Goal: Task Accomplishment & Management: Complete application form

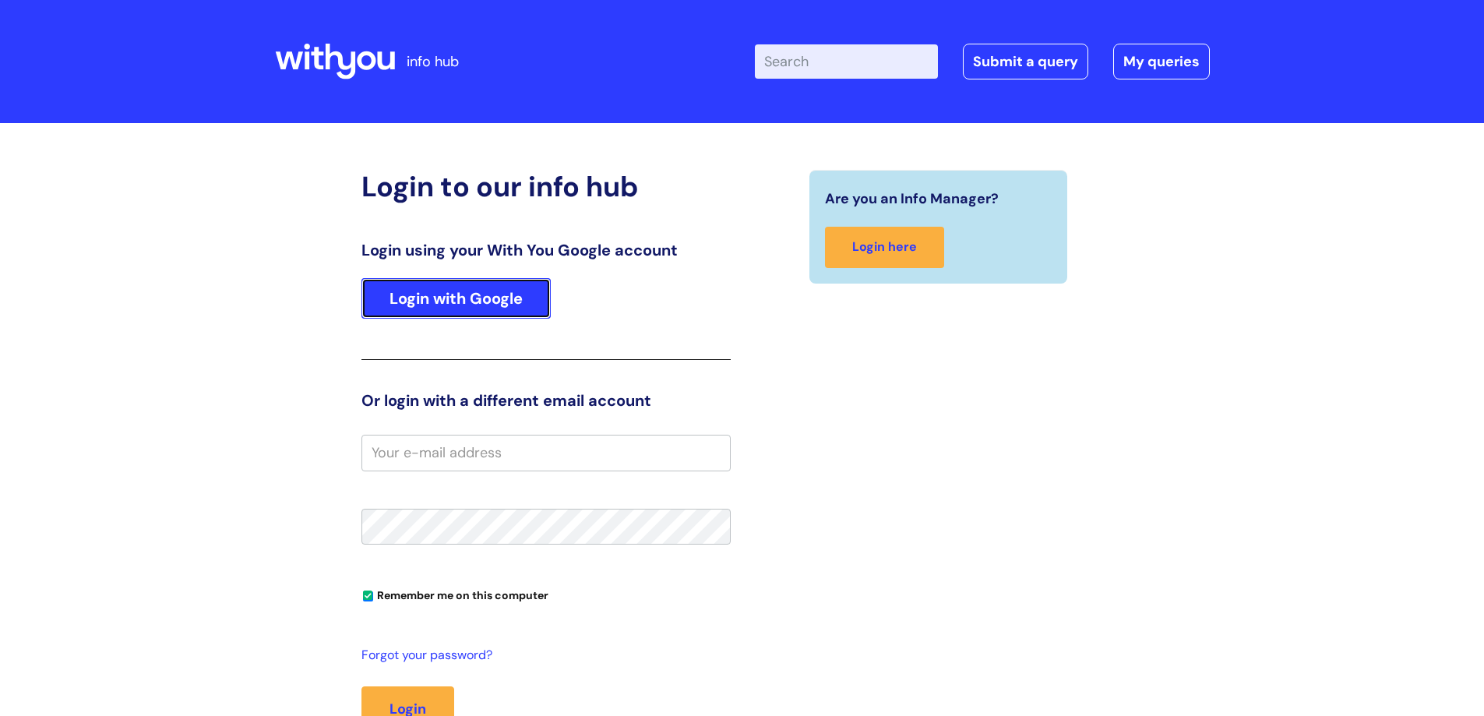
click at [541, 286] on link "Login with Google" at bounding box center [455, 298] width 189 height 41
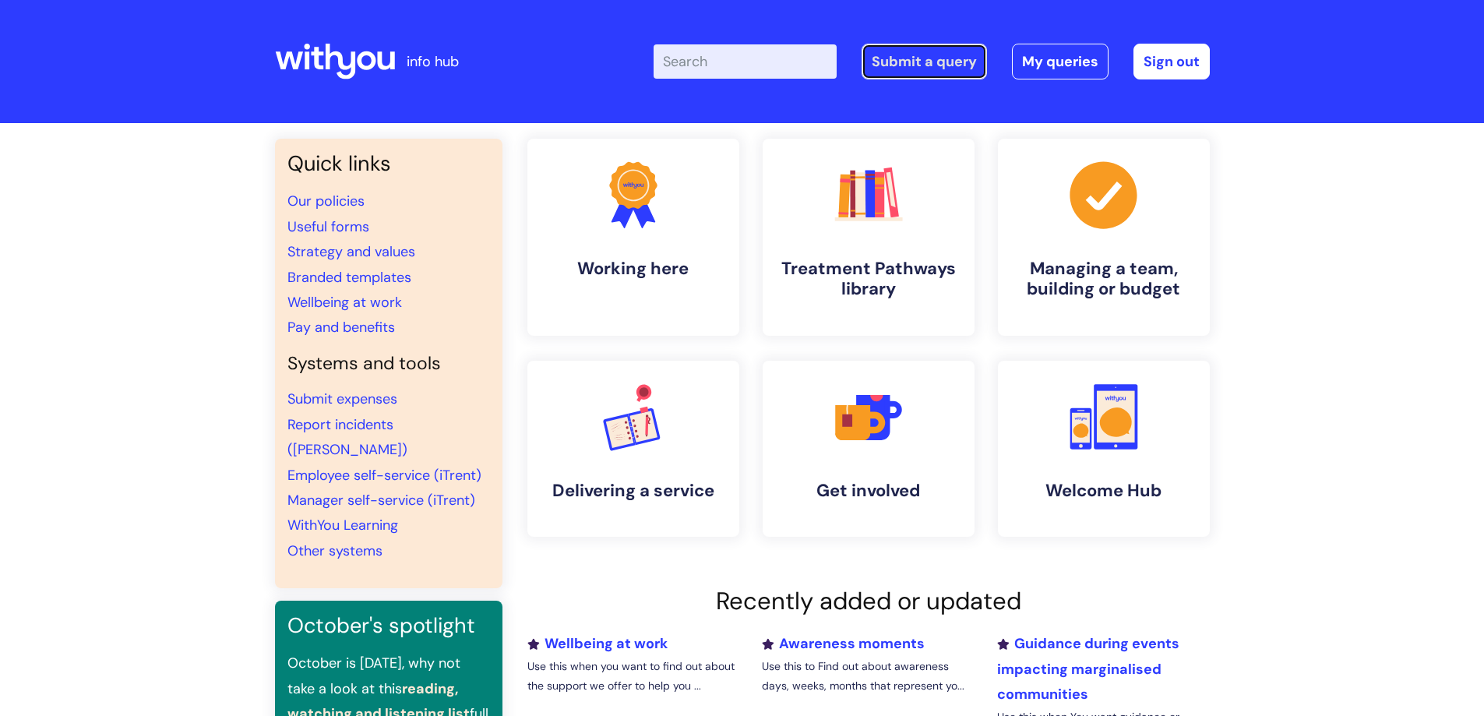
click at [934, 72] on link "Submit a query" at bounding box center [924, 62] width 125 height 36
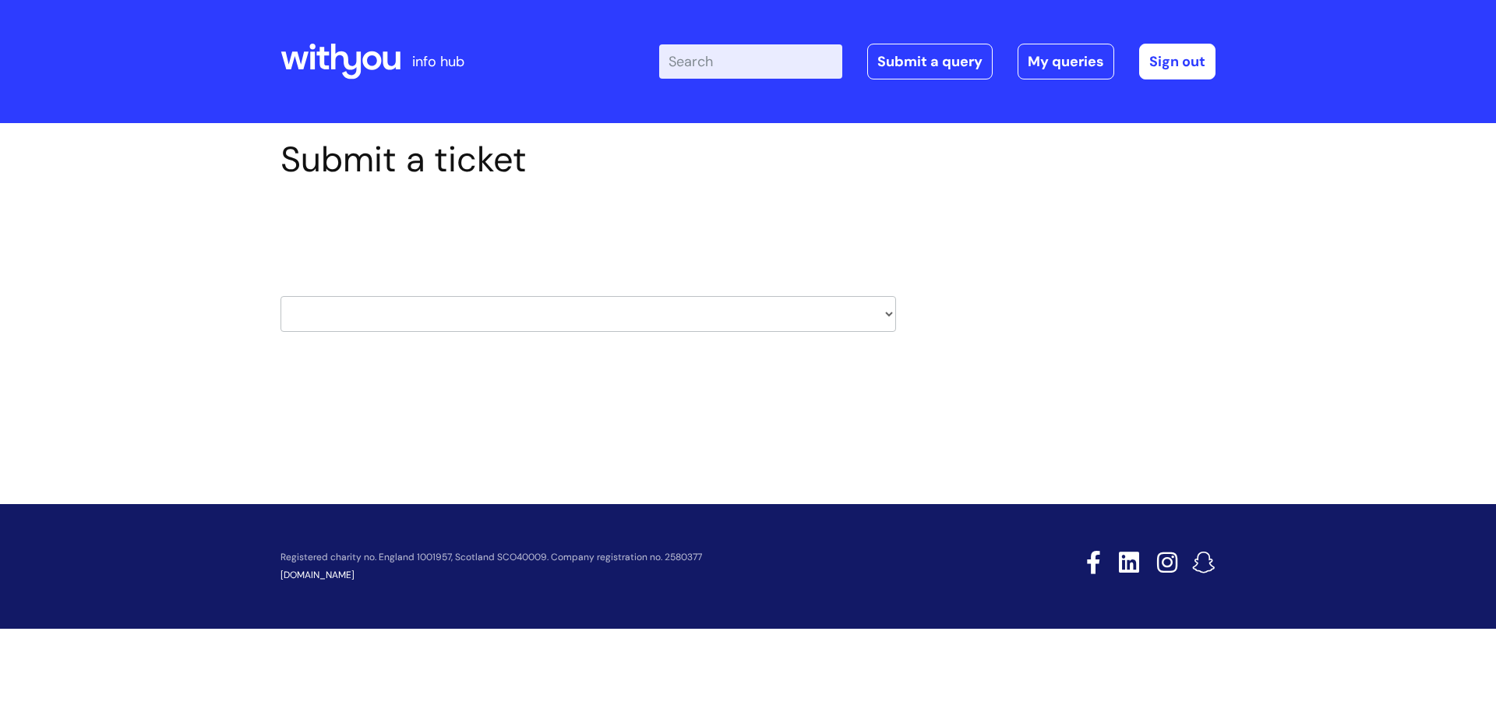
click at [465, 316] on select "HR / People IT and Support Clinical Drug Alerts Finance Accounts Data Support T…" at bounding box center [587, 314] width 615 height 36
select select "it_and_support"
click at [280, 296] on select "HR / People IT and Support Clinical Drug Alerts Finance Accounts Data Support T…" at bounding box center [587, 314] width 615 height 36
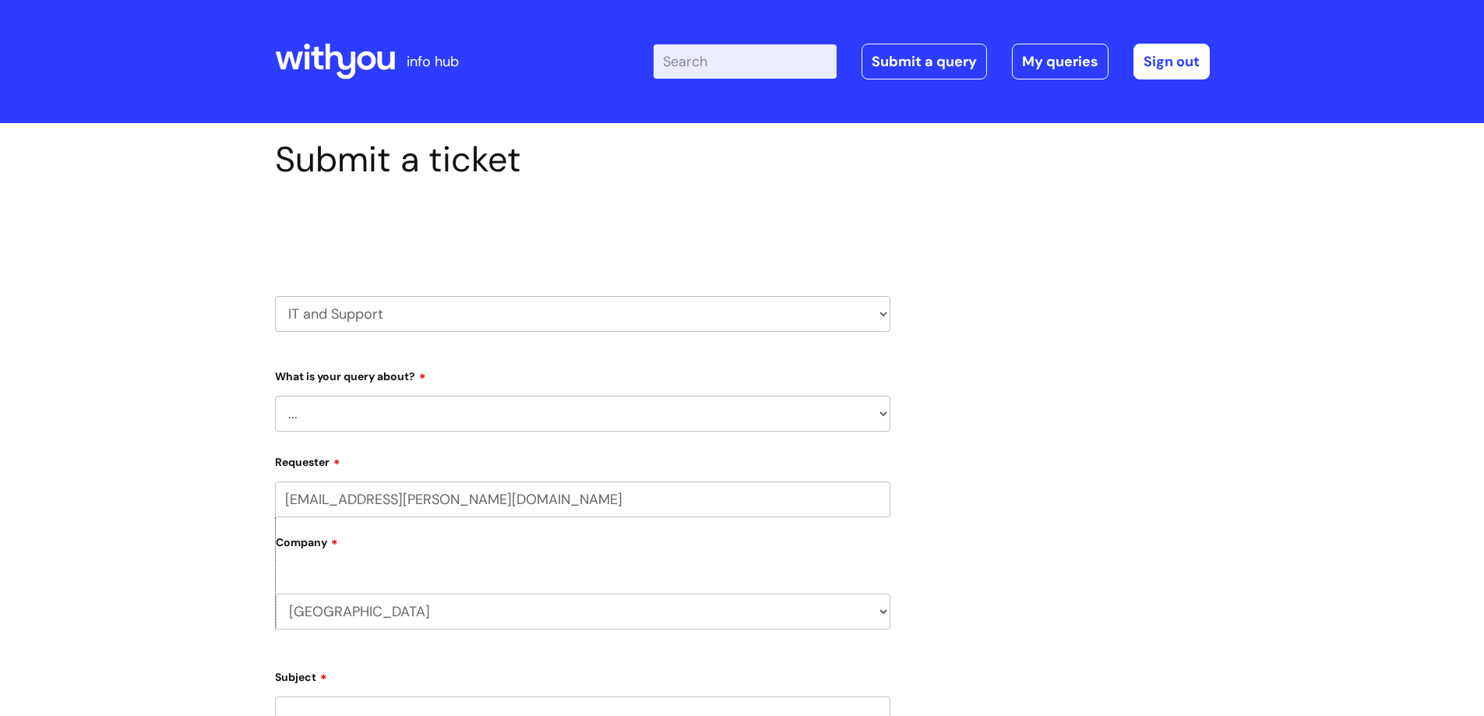
click at [432, 419] on select "... Mobile Phone Reset & MFA Accounts, Starters and Leavers IT Hardware issue I…" at bounding box center [582, 414] width 615 height 36
select select "Something Else"
click at [275, 396] on select "... Mobile Phone Reset & MFA Accounts, Starters and Leavers IT Hardware issue I…" at bounding box center [582, 414] width 615 height 36
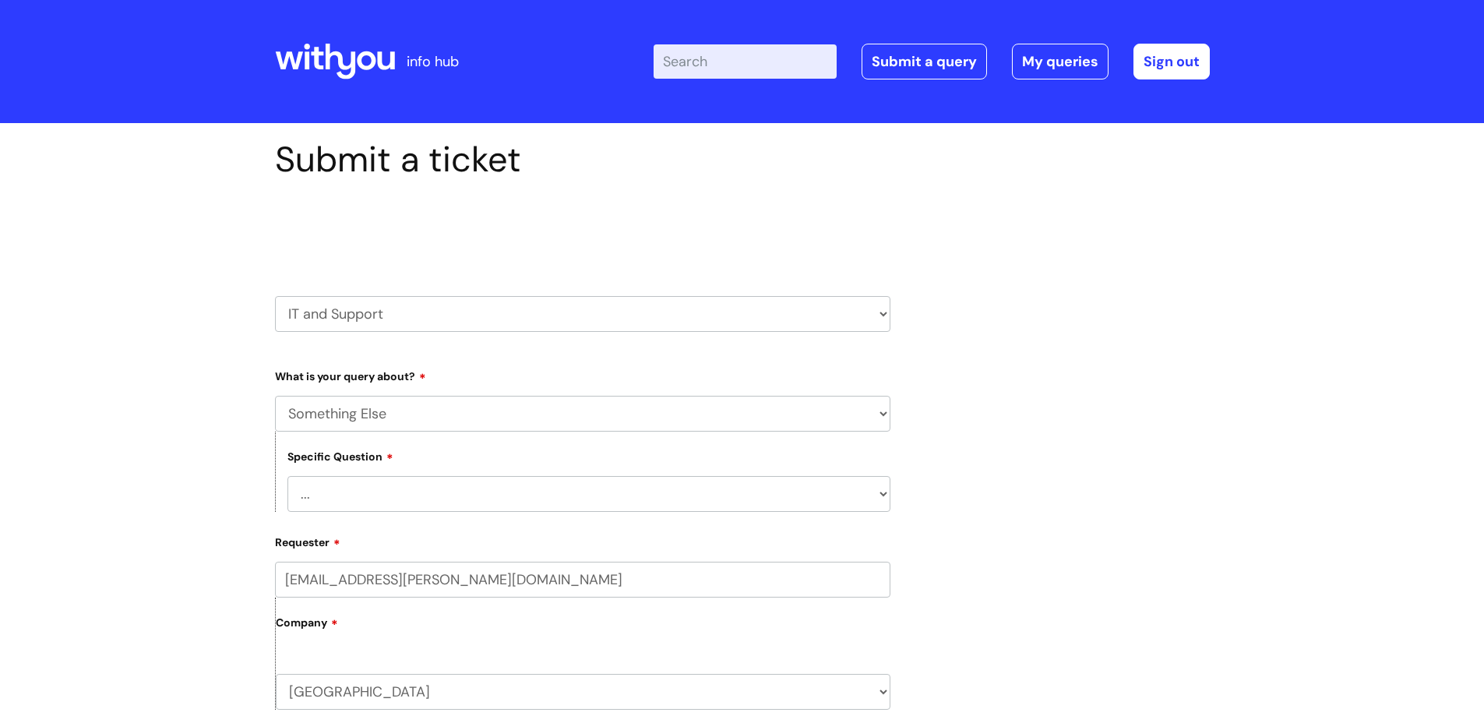
click at [388, 504] on select "... My problem is not listed" at bounding box center [588, 494] width 603 height 36
select select "My problem is not listed"
click at [287, 476] on select "... My problem is not listed" at bounding box center [588, 494] width 603 height 36
click at [420, 634] on label "Company" at bounding box center [583, 628] width 615 height 35
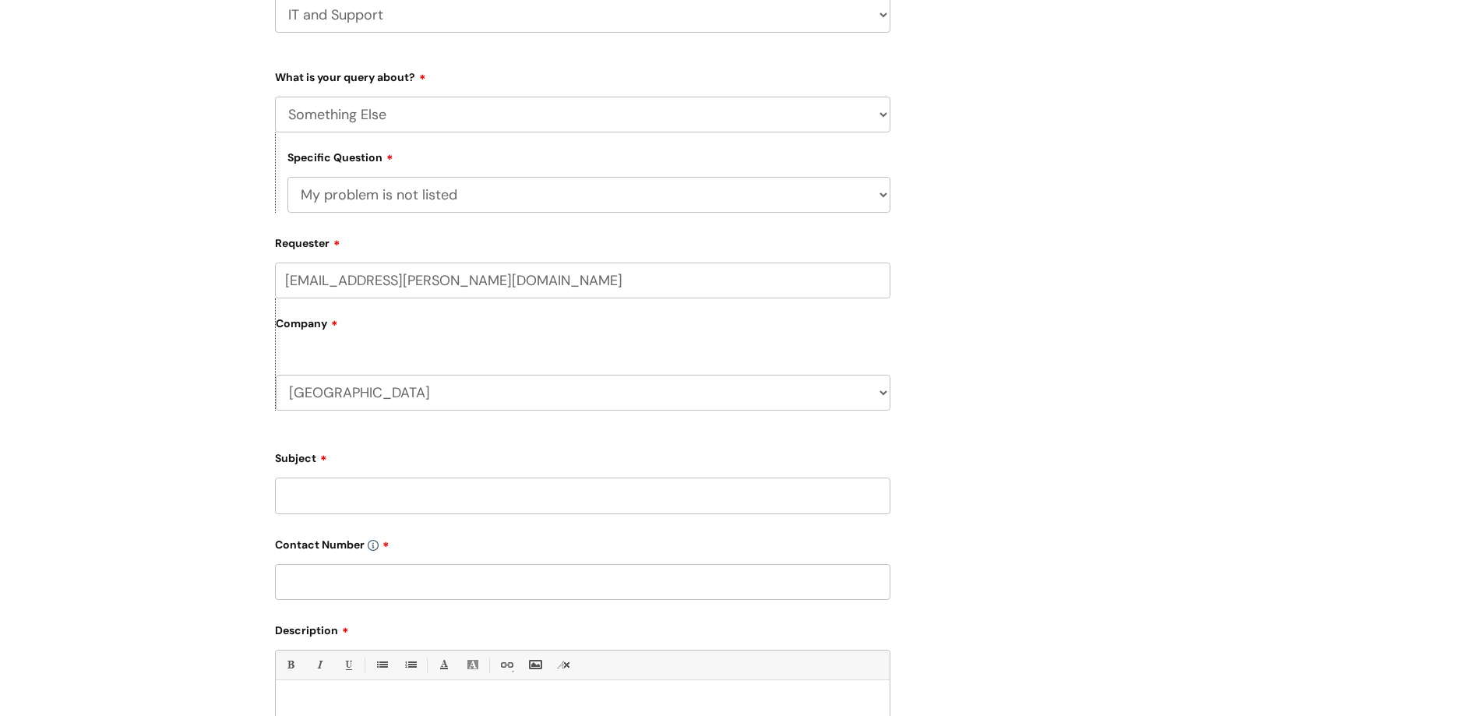
scroll to position [415, 0]
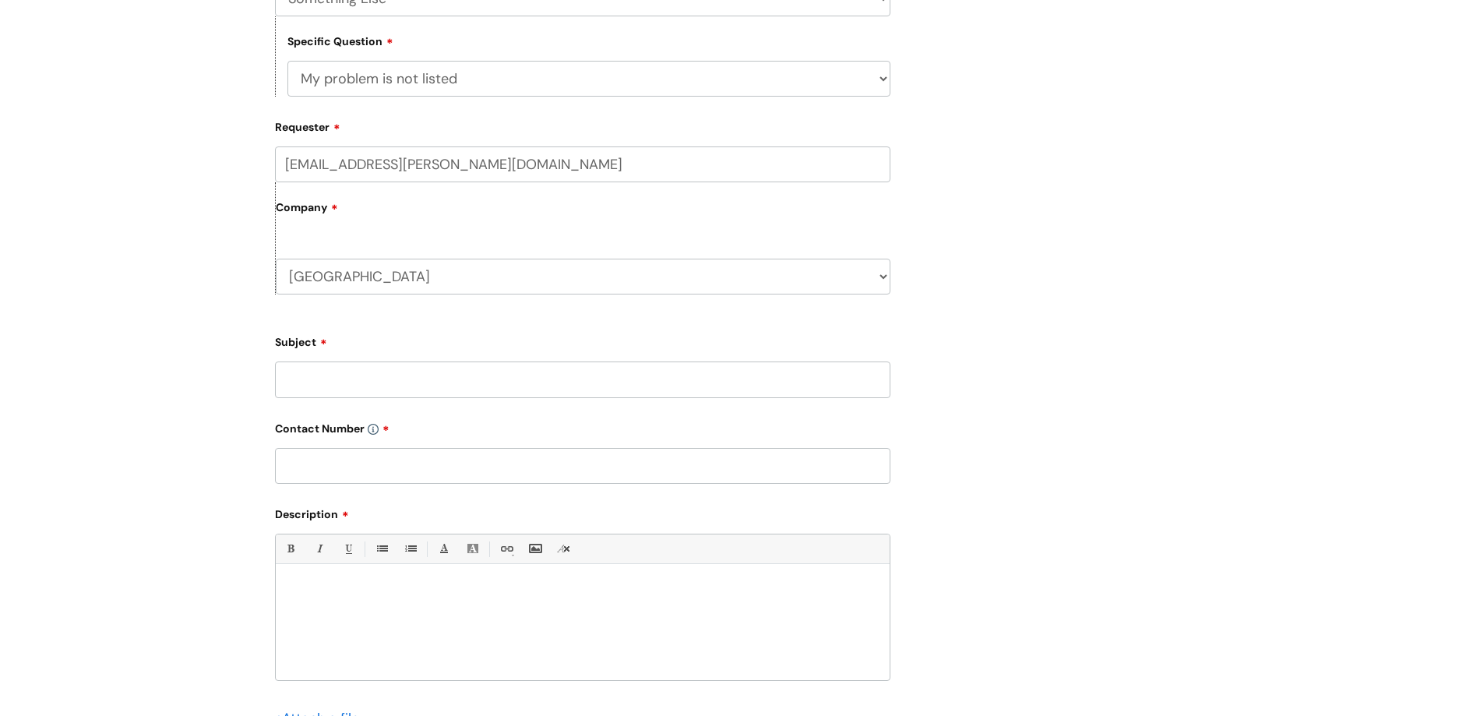
click at [370, 389] on input "Subject" at bounding box center [582, 379] width 615 height 36
type input "A"
type input "Permission to edit calendars"
click at [371, 471] on input "text" at bounding box center [582, 466] width 615 height 36
type input "07970237963"
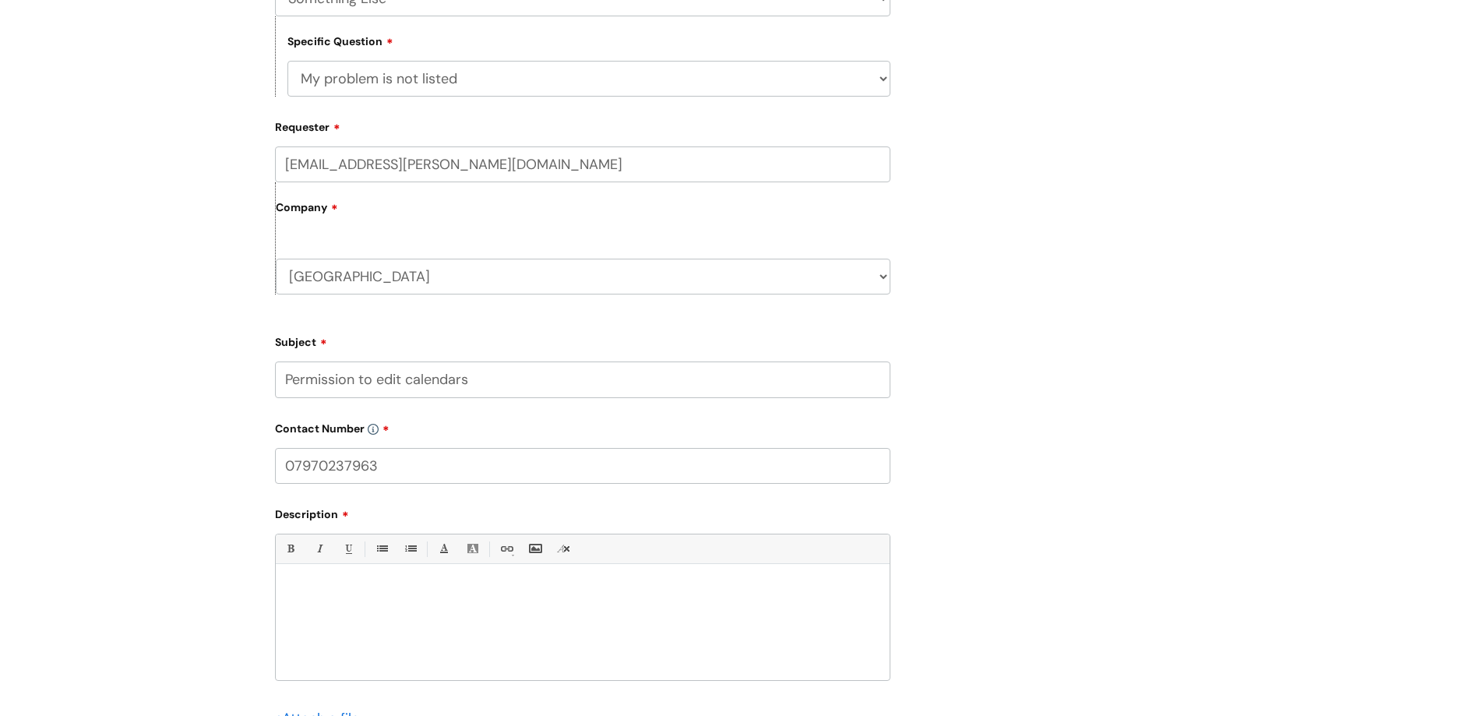
click at [399, 610] on div at bounding box center [583, 627] width 614 height 108
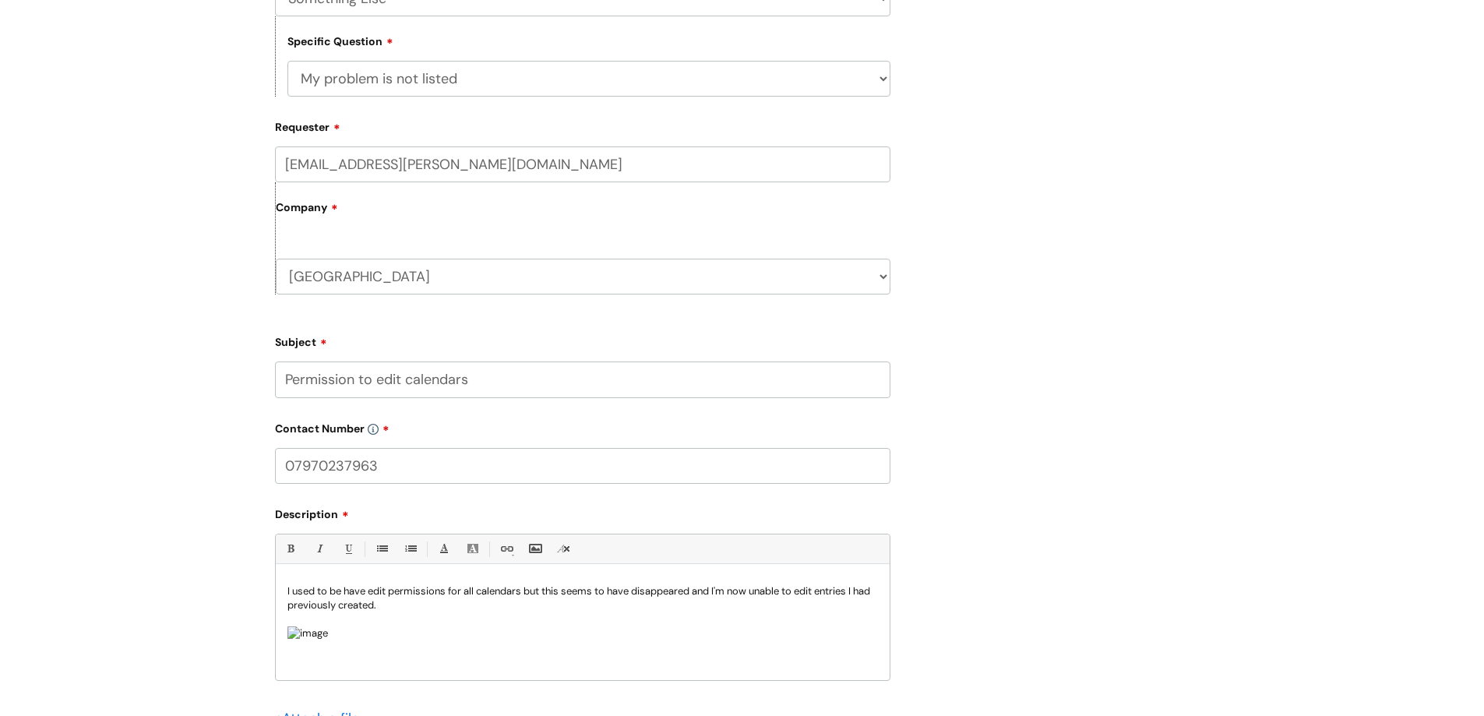
click at [446, 609] on p "I used to be have edit permissions for all calendars but this seems to have dis…" at bounding box center [582, 598] width 591 height 28
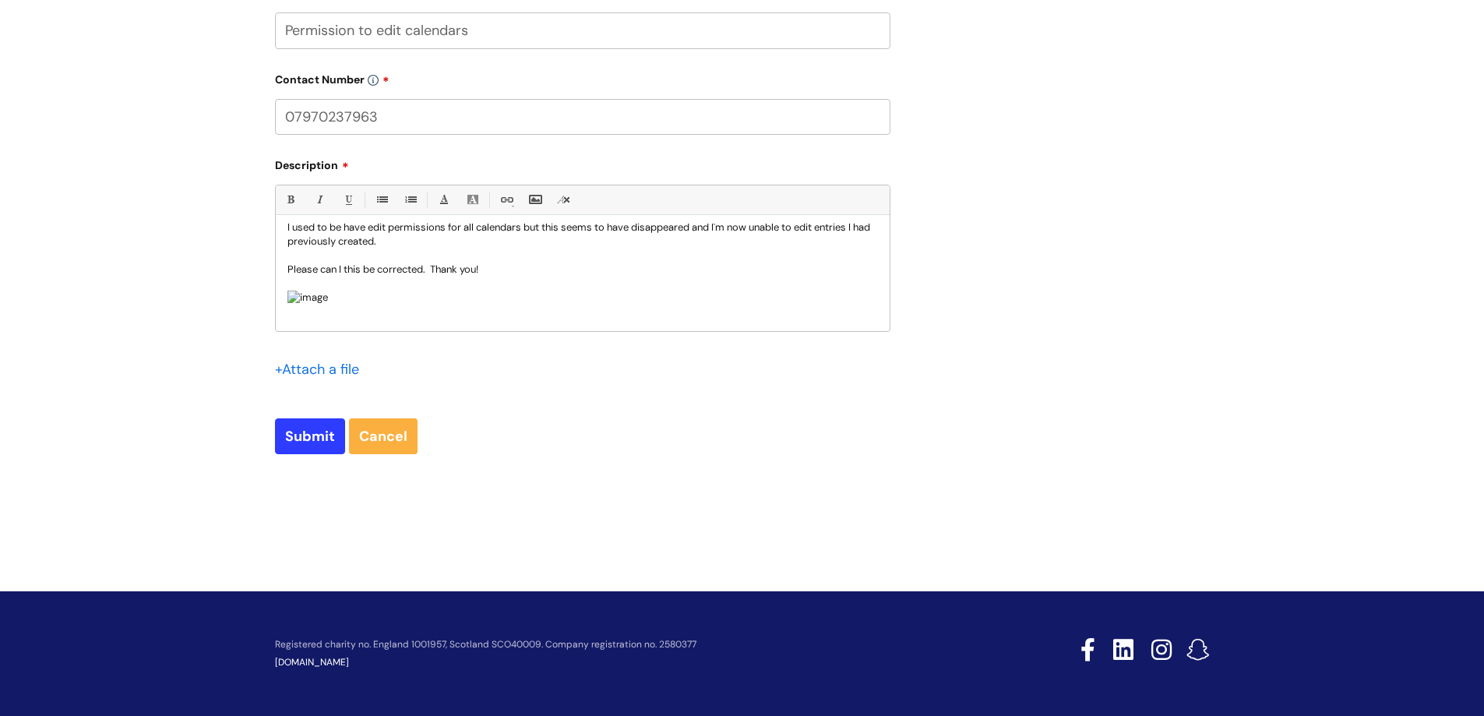
scroll to position [765, 0]
click at [323, 439] on input "Submit" at bounding box center [310, 436] width 70 height 36
type input "Please Wait..."
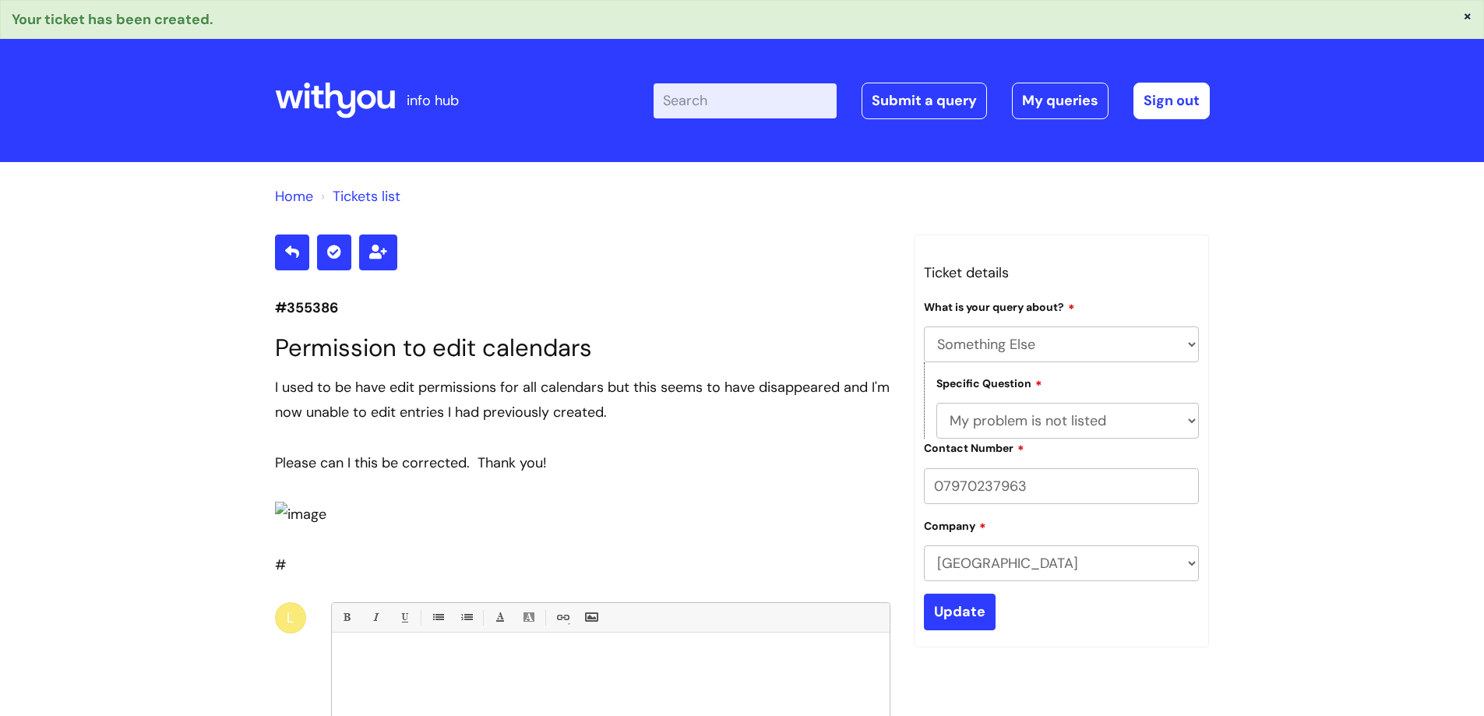
select select "Something Else"
select select "My problem is not listed"
